Goal: Task Accomplishment & Management: Manage account settings

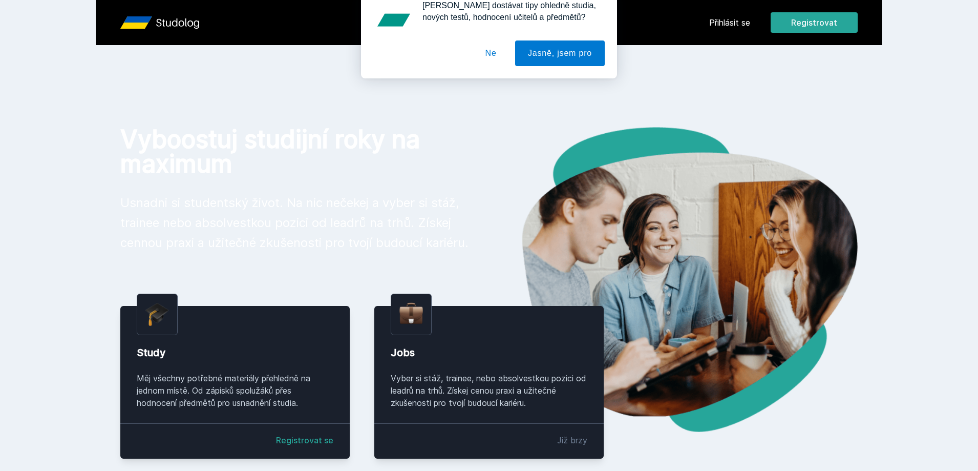
click at [736, 26] on div "[PERSON_NAME] dostávat tipy ohledně studia, nových testů, hodnocení učitelů a p…" at bounding box center [489, 45] width 978 height 91
click at [494, 67] on button "Ne" at bounding box center [491, 66] width 37 height 26
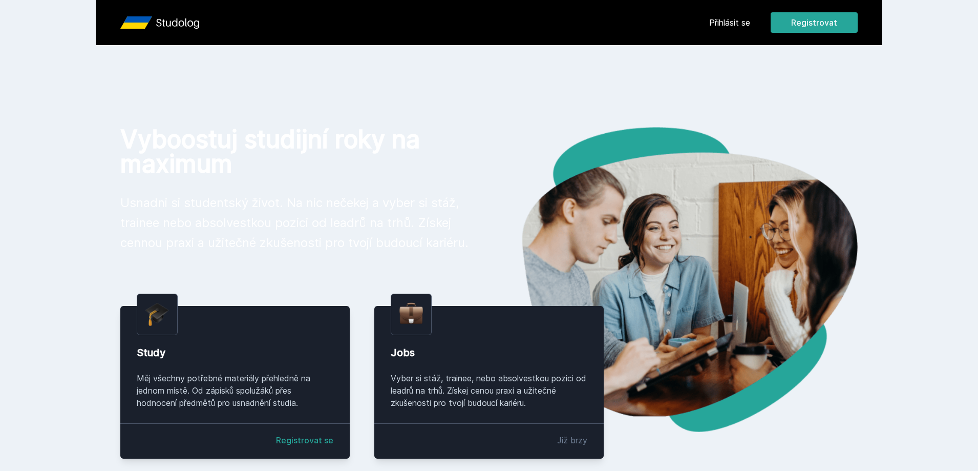
click at [760, 27] on div "[PERSON_NAME] dostávat tipy ohledně studia, nových testů, hodnocení učitelů a p…" at bounding box center [489, 45] width 978 height 91
click at [729, 28] on link "Přihlásit se" at bounding box center [729, 22] width 41 height 12
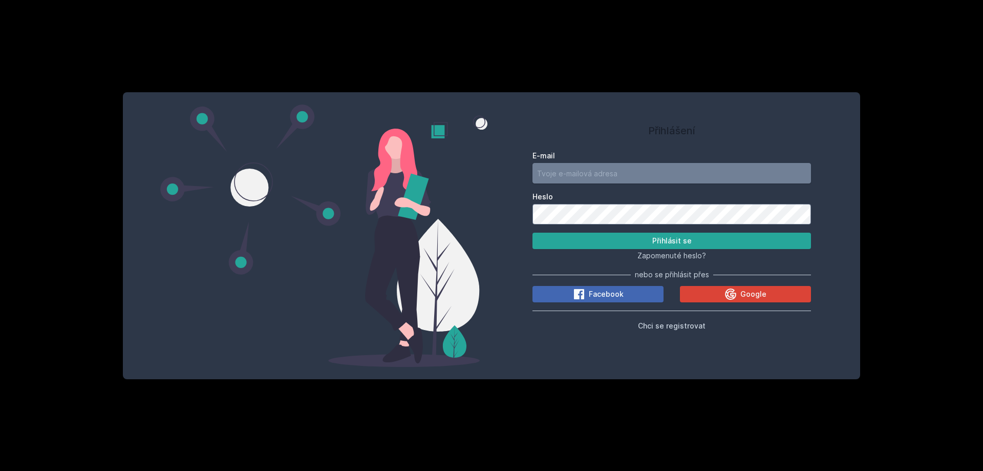
click at [591, 167] on input "E-mail" at bounding box center [672, 173] width 279 height 20
type input "[EMAIL_ADDRESS][DOMAIN_NAME]"
click at [533, 233] on button "Přihlásit se" at bounding box center [672, 241] width 279 height 16
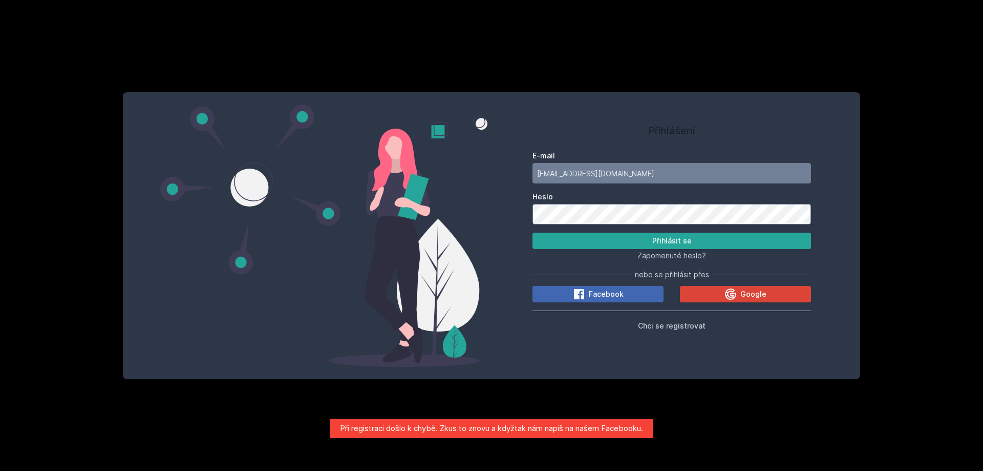
click at [388, 204] on div "Přihlášení E-mail [EMAIL_ADDRESS][DOMAIN_NAME] [PERSON_NAME] se Zapomenuté hesl…" at bounding box center [492, 235] width 738 height 287
click at [533, 233] on button "Přihlásit se" at bounding box center [672, 241] width 279 height 16
click at [204, 237] on div "Přihlášení E-mail [EMAIL_ADDRESS][DOMAIN_NAME] [PERSON_NAME] se Zapomenuté hesl…" at bounding box center [492, 235] width 738 height 287
click at [507, 217] on div "Přihlášení E-mail [EMAIL_ADDRESS][DOMAIN_NAME] [PERSON_NAME] se Zapomenuté hesl…" at bounding box center [672, 235] width 361 height 262
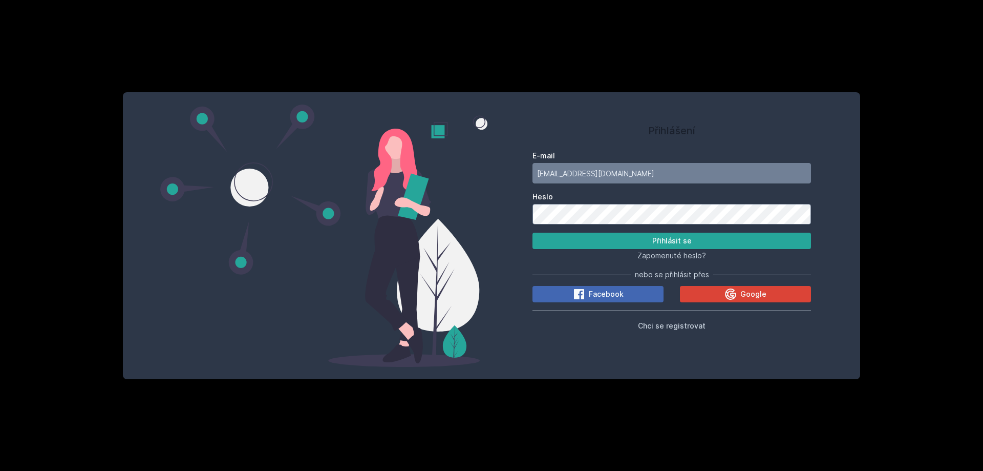
click at [533, 233] on button "Přihlásit se" at bounding box center [672, 241] width 279 height 16
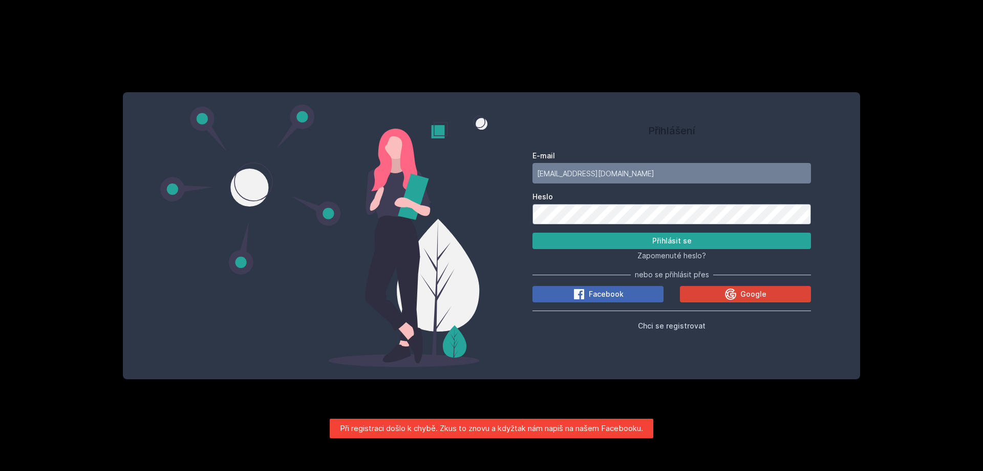
click at [533, 233] on button "Přihlásit se" at bounding box center [672, 241] width 279 height 16
click at [669, 253] on span "Zapomenuté heslo?" at bounding box center [672, 255] width 69 height 9
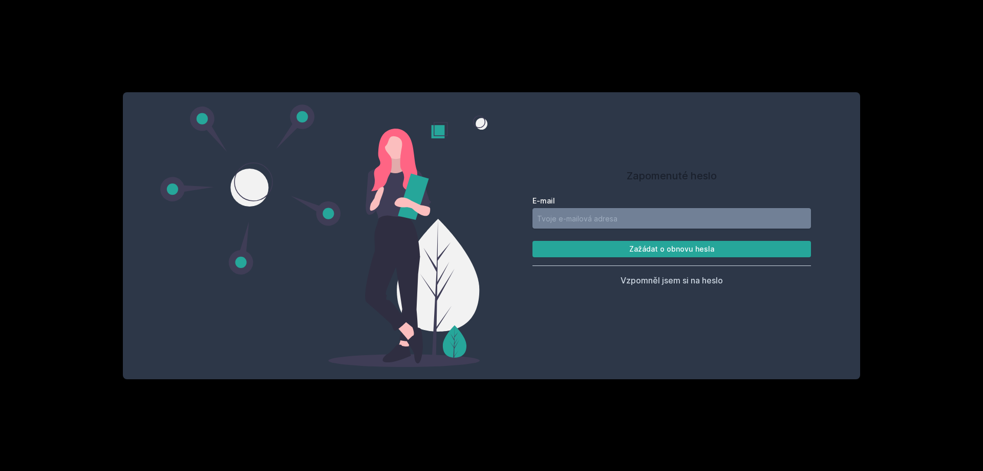
click at [611, 221] on input "E-mail" at bounding box center [672, 218] width 279 height 20
type input "[EMAIL_ADDRESS][DOMAIN_NAME]"
click at [533, 241] on button "Zažádat o obnovu hesla" at bounding box center [672, 249] width 279 height 16
